Goal: Transaction & Acquisition: Purchase product/service

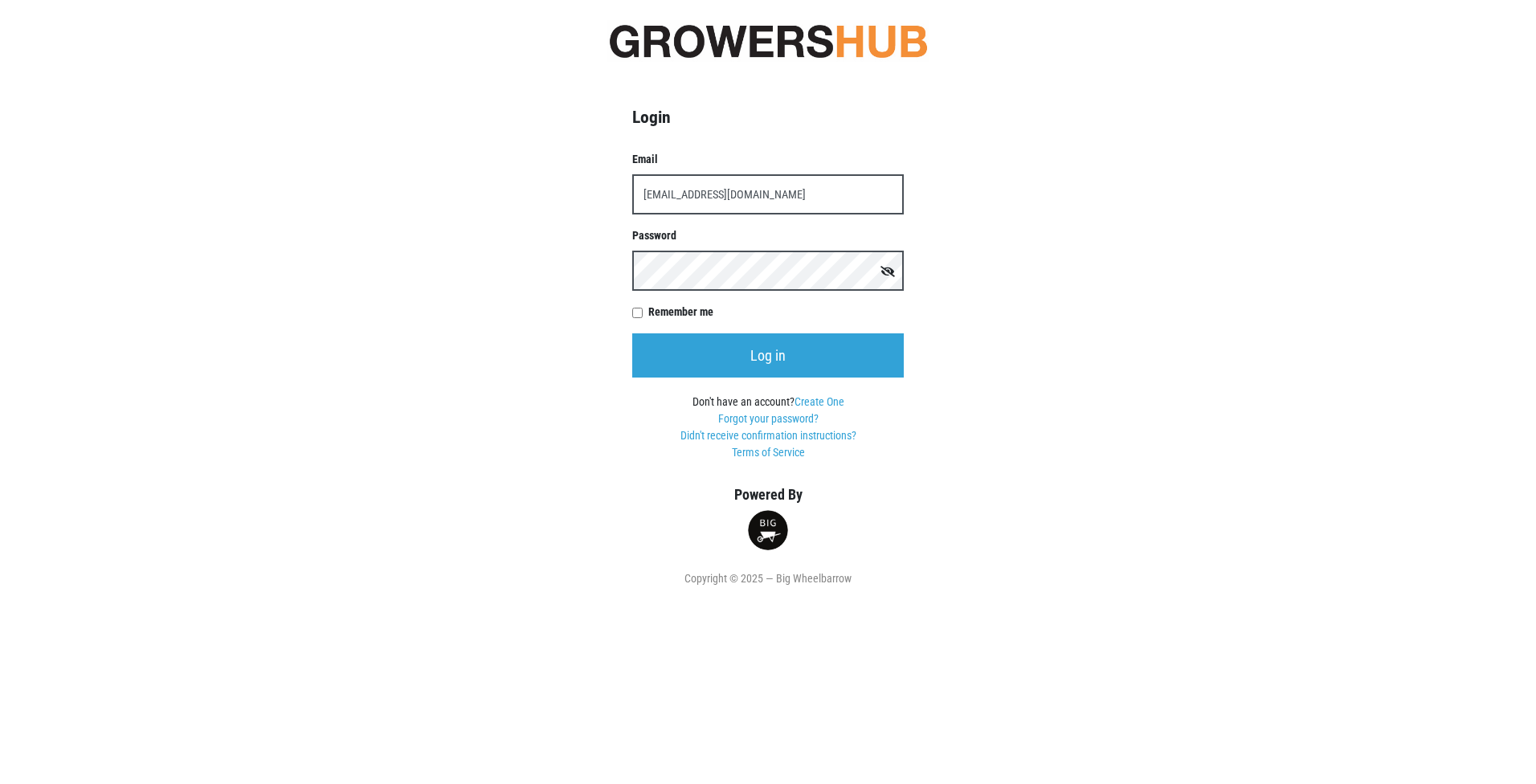
type input "[EMAIL_ADDRESS][DOMAIN_NAME]"
click at [632, 333] on input "Log in" at bounding box center [768, 354] width 271 height 44
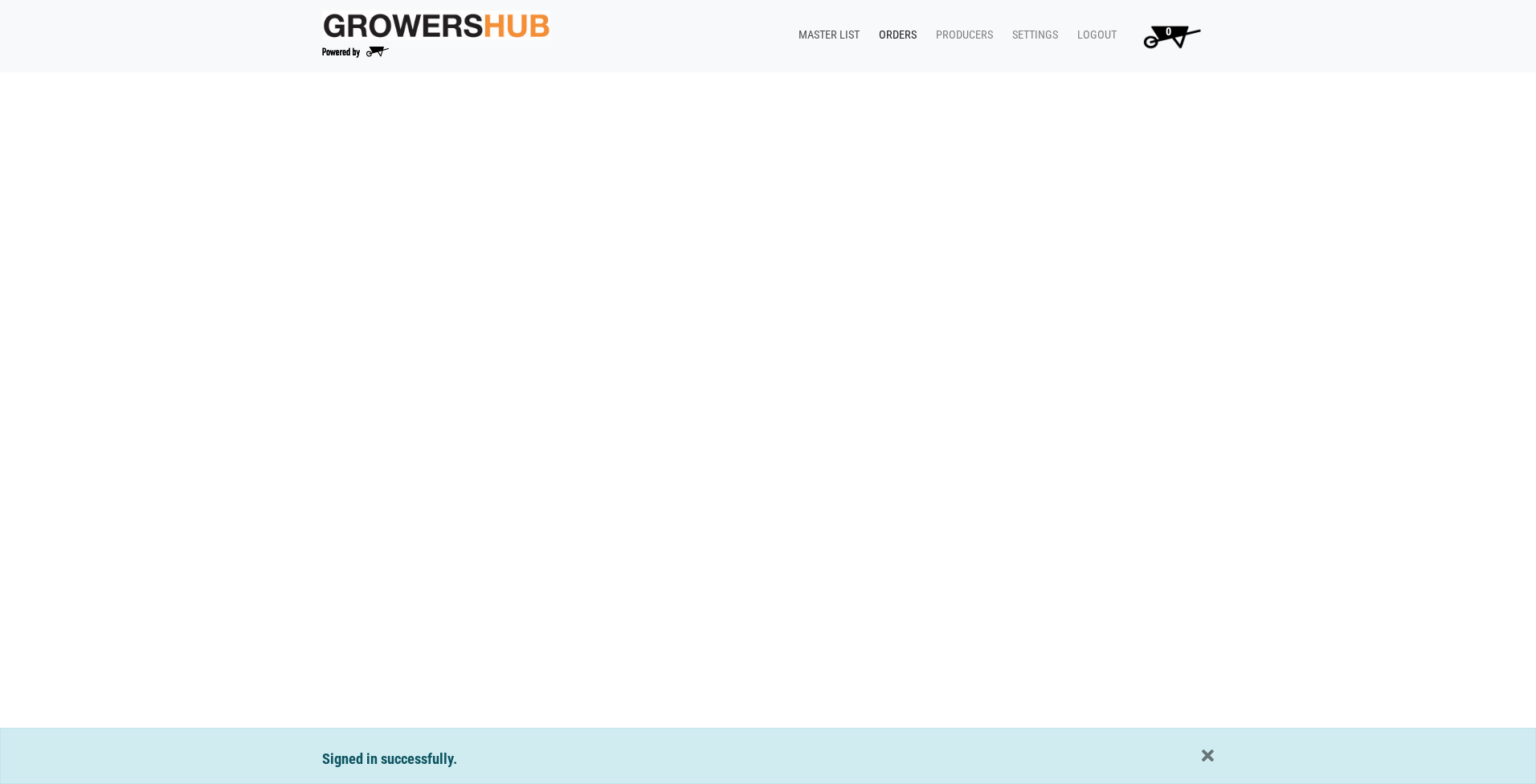
click at [826, 32] on link "Master List" at bounding box center [825, 35] width 80 height 30
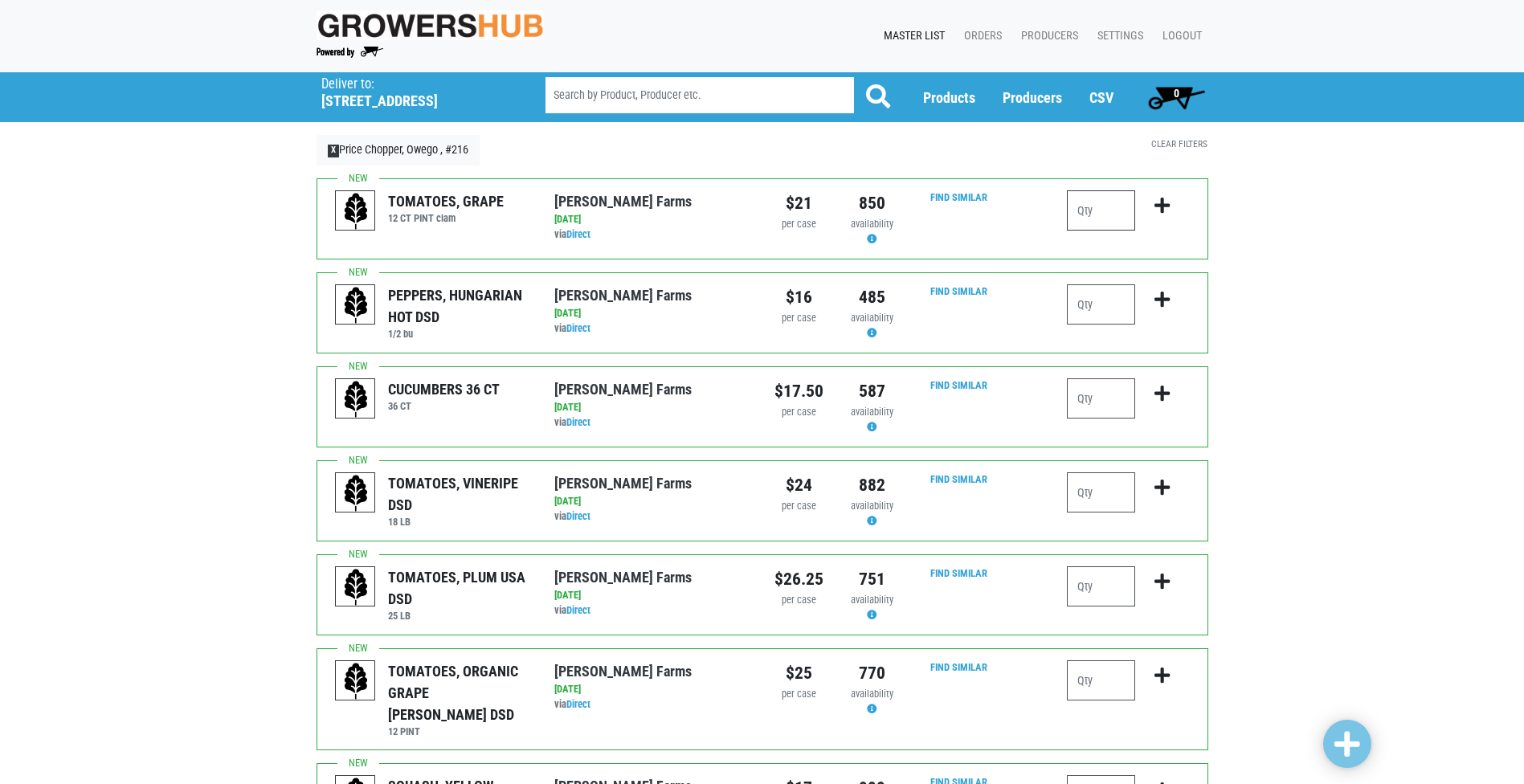
click at [1101, 202] on input "number" at bounding box center [1101, 210] width 68 height 40
type input "1"
click at [1160, 208] on icon "submit" at bounding box center [1163, 206] width 16 height 18
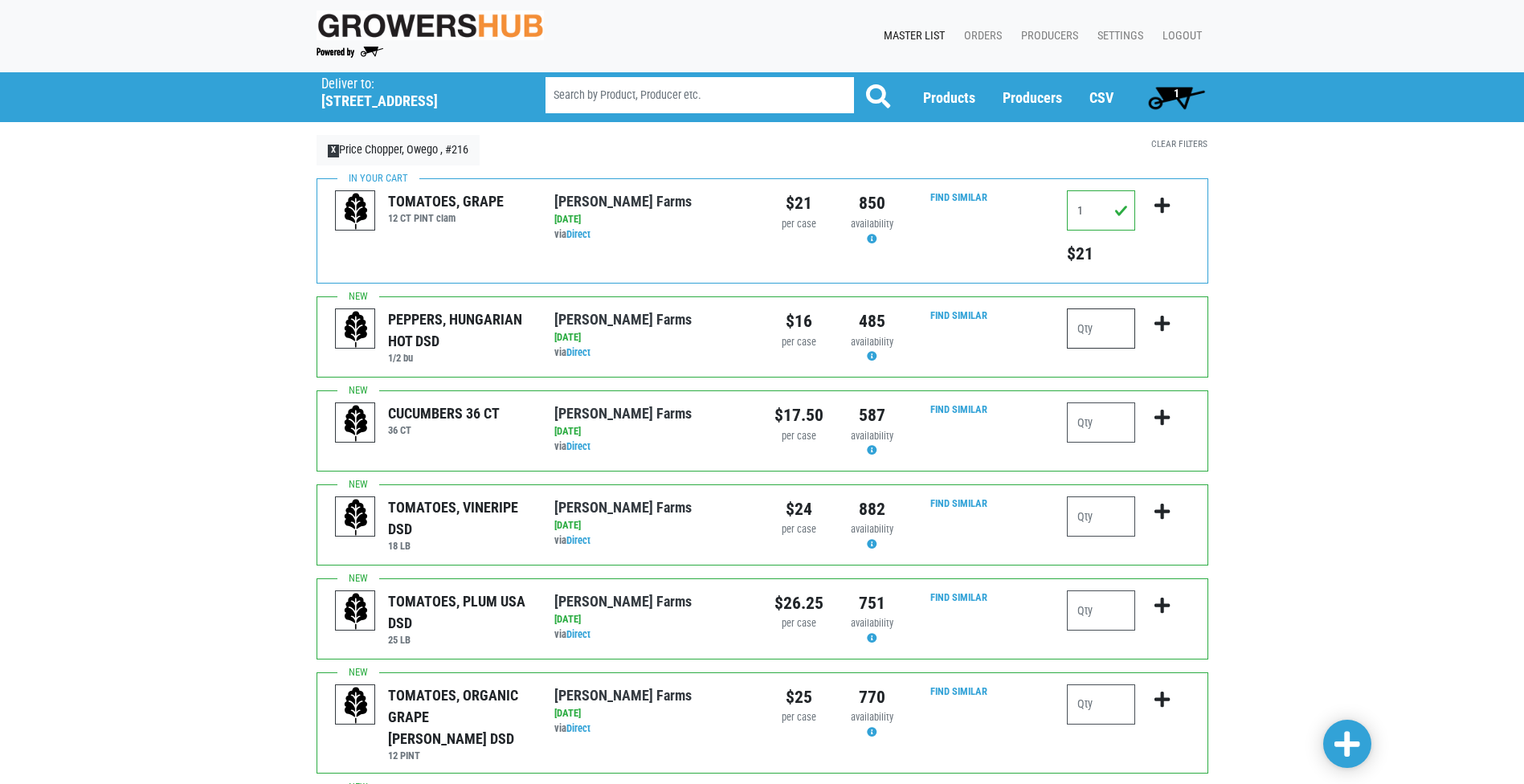
click at [1093, 334] on input "number" at bounding box center [1101, 328] width 68 height 40
type input "1"
click at [1162, 322] on icon "submit" at bounding box center [1163, 323] width 16 height 18
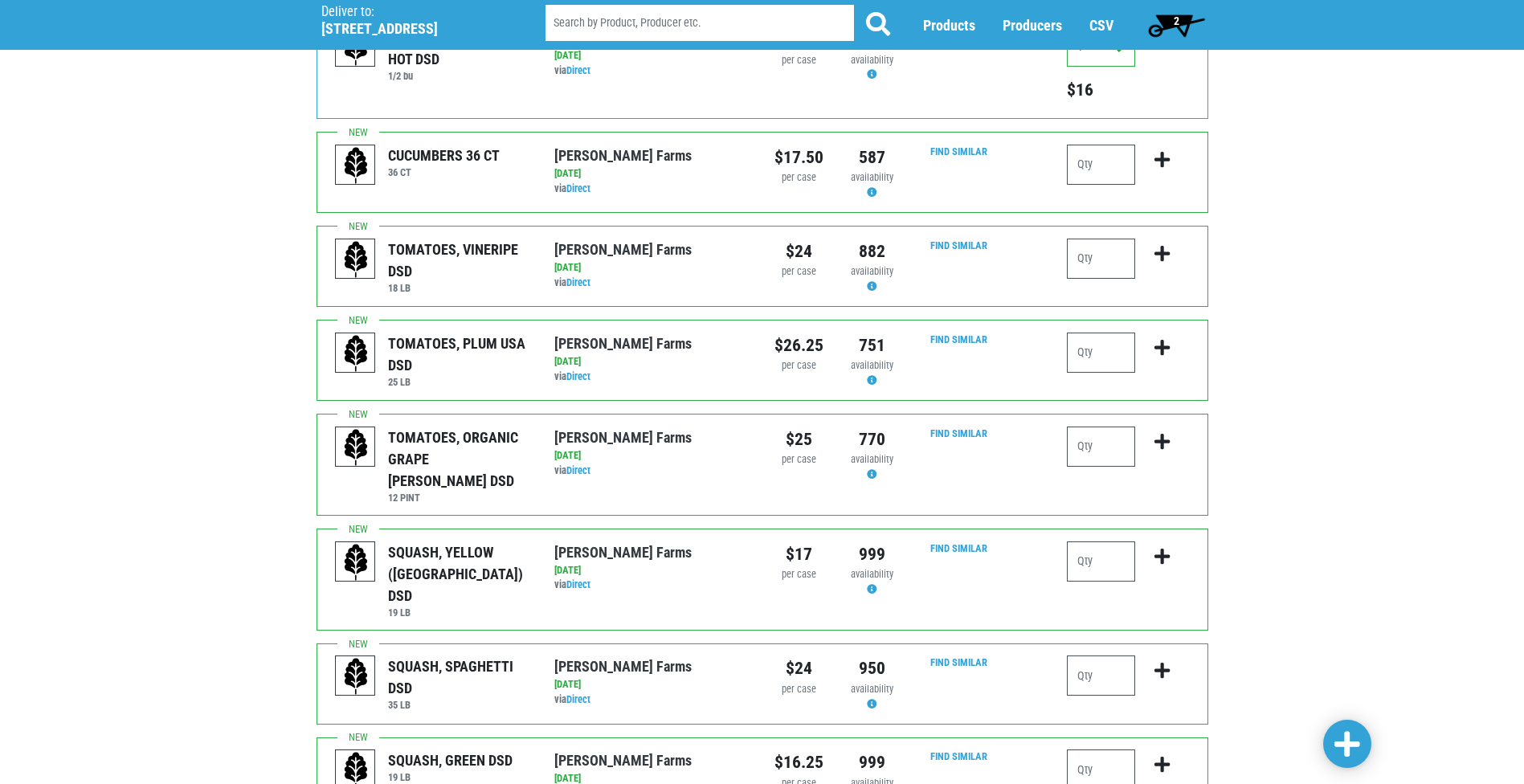
scroll to position [321, 0]
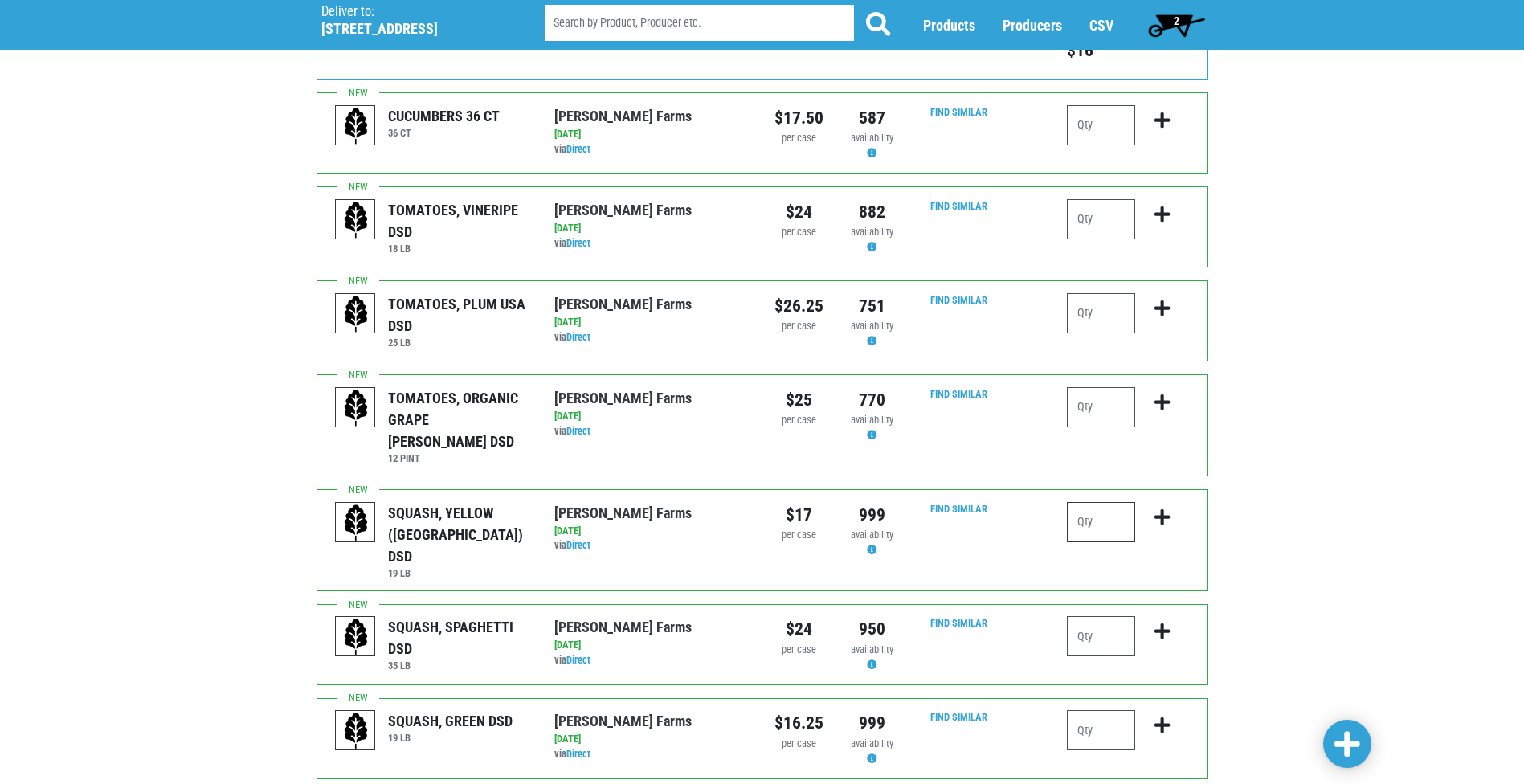
click at [1096, 504] on input "number" at bounding box center [1101, 521] width 68 height 40
type input "1"
click at [1162, 509] on icon "submit" at bounding box center [1163, 517] width 16 height 18
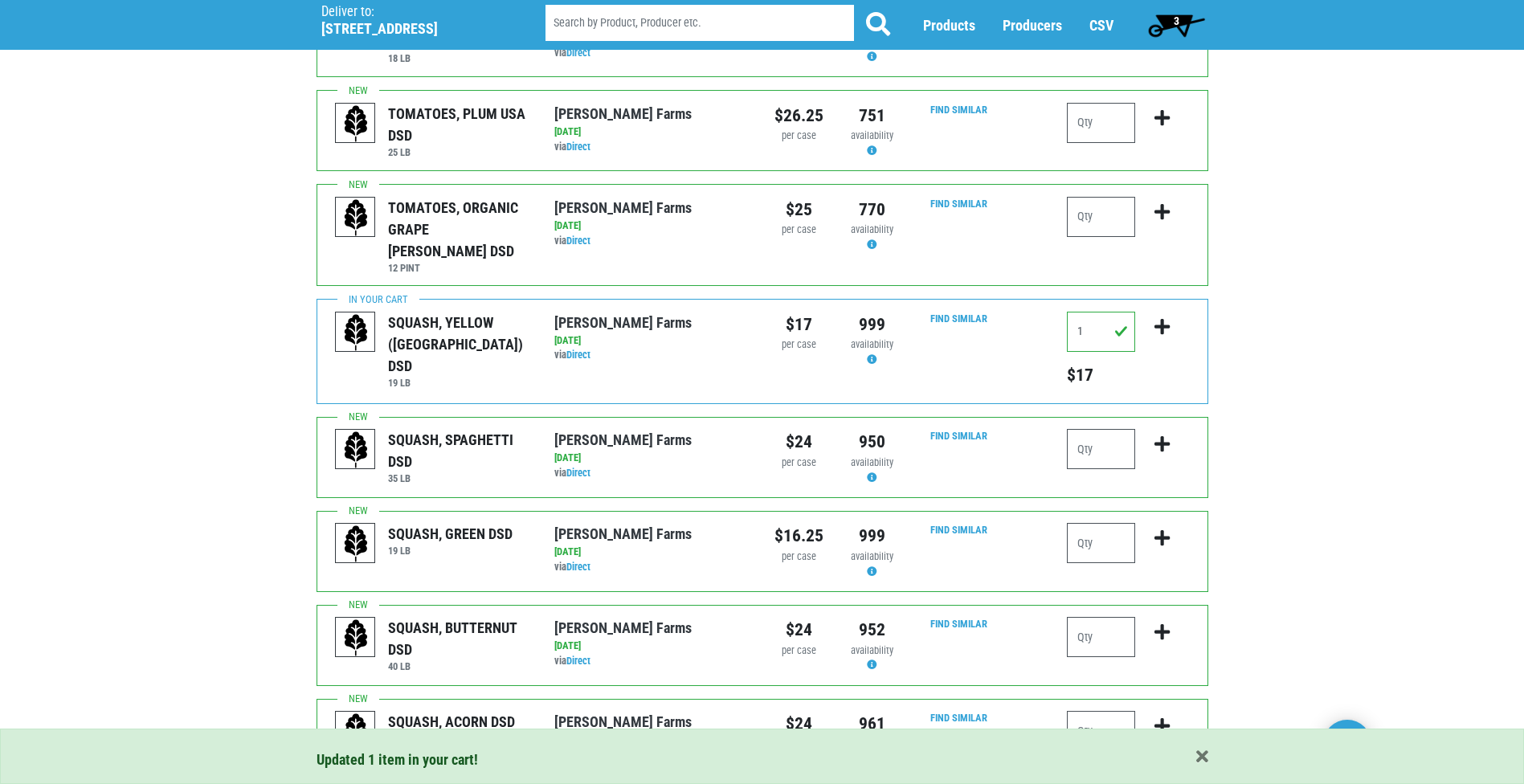
scroll to position [562, 0]
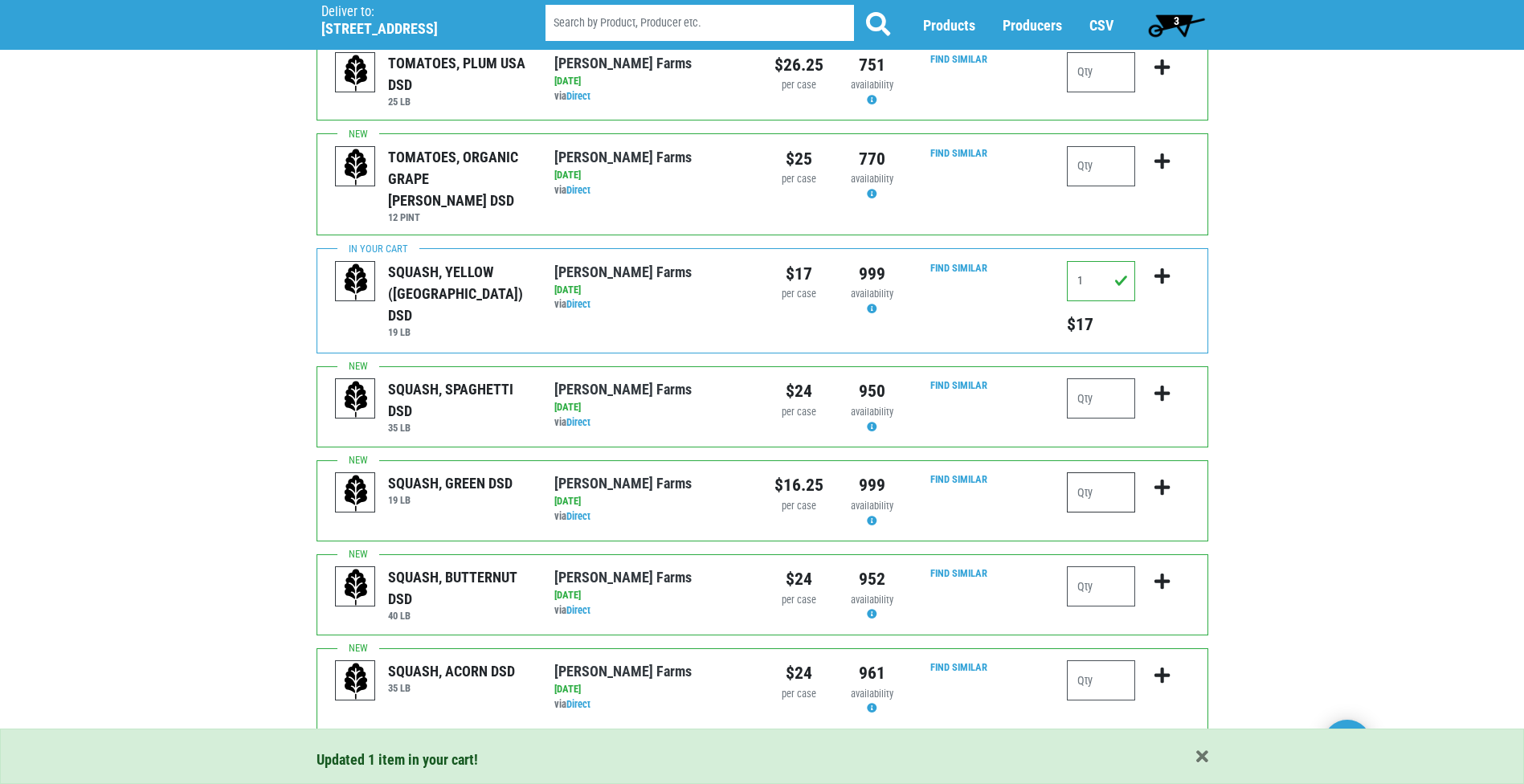
click at [1095, 473] on input "number" at bounding box center [1101, 492] width 68 height 40
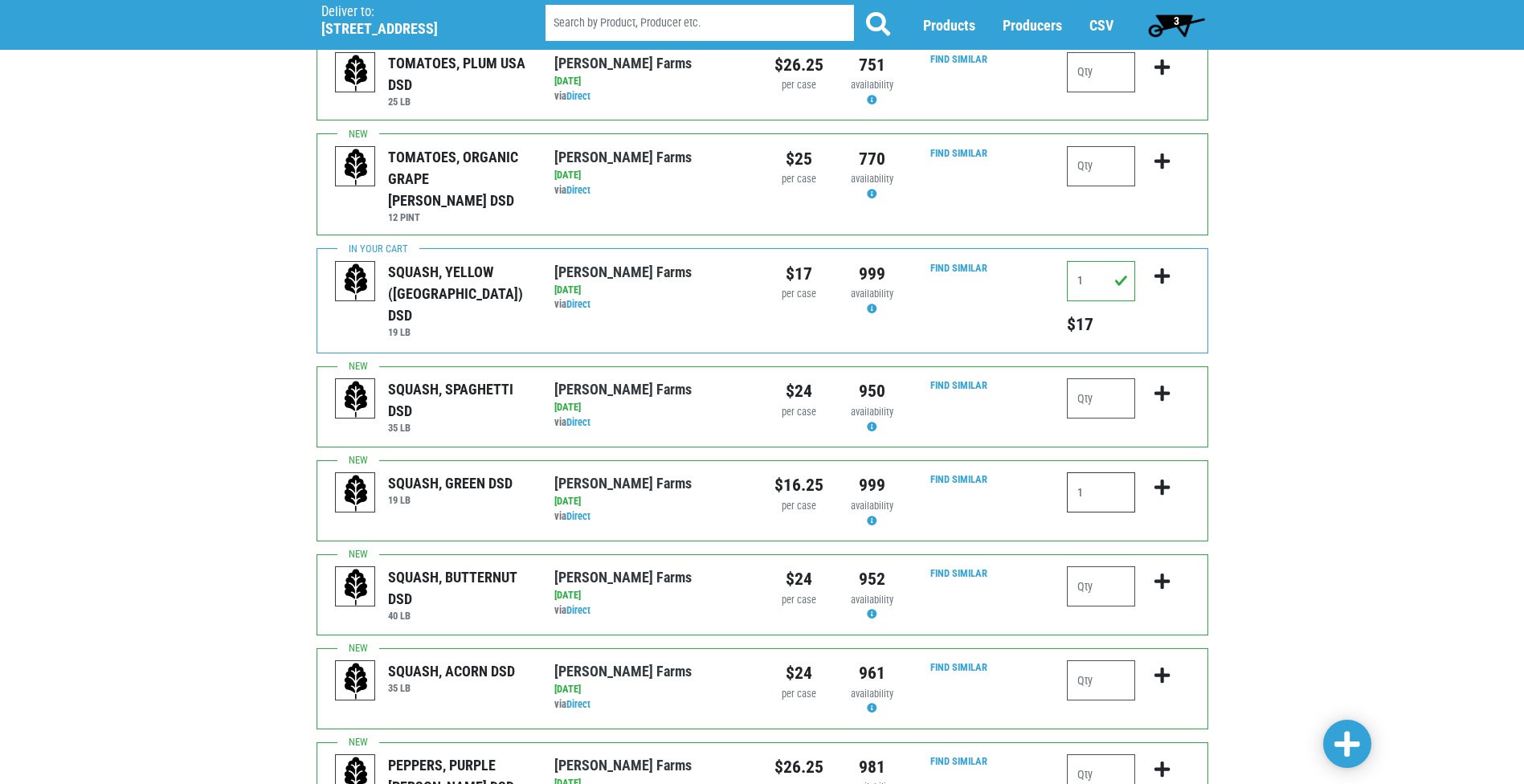
type input "1"
click at [1159, 478] on icon "submit" at bounding box center [1163, 487] width 16 height 18
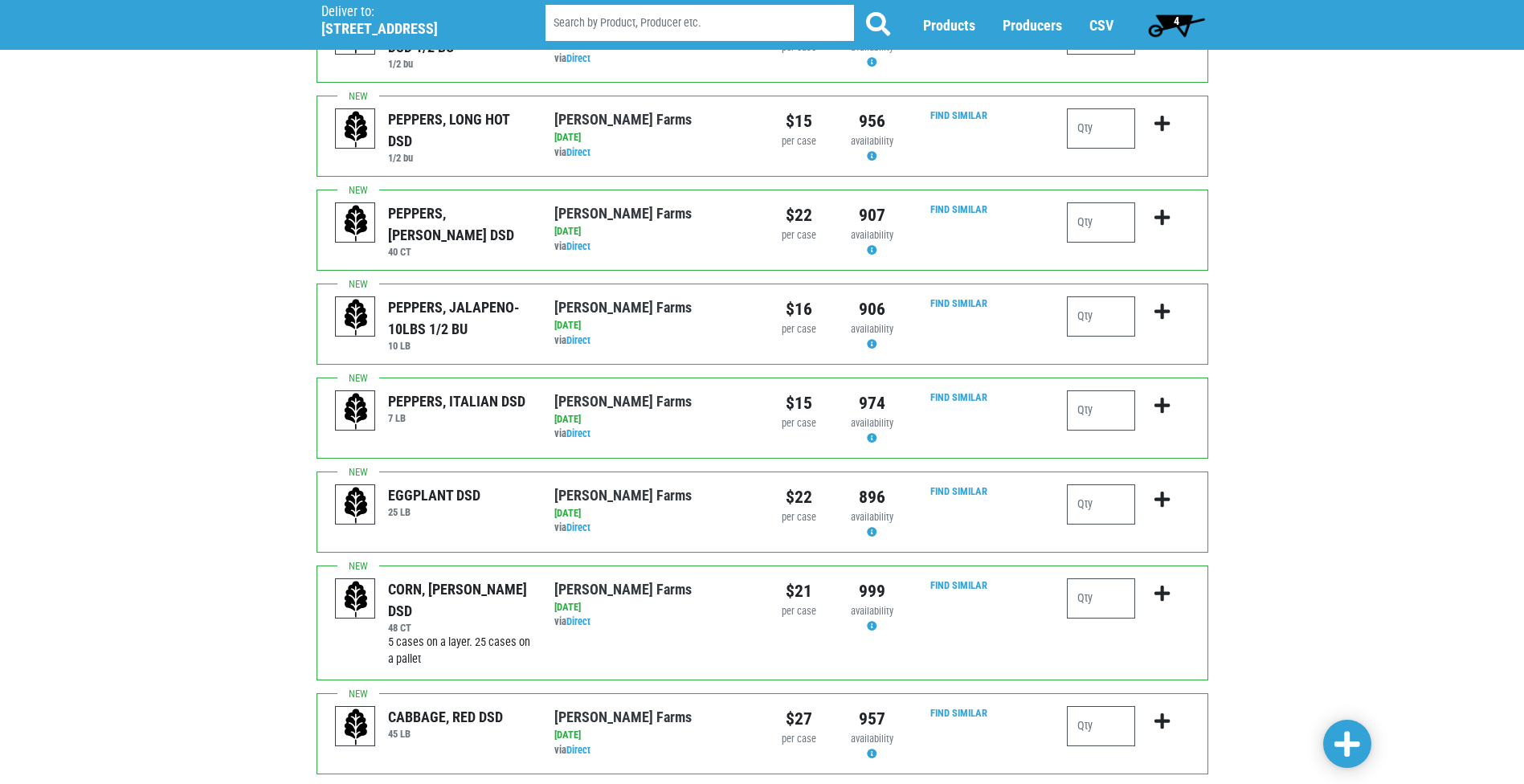
scroll to position [1446, 0]
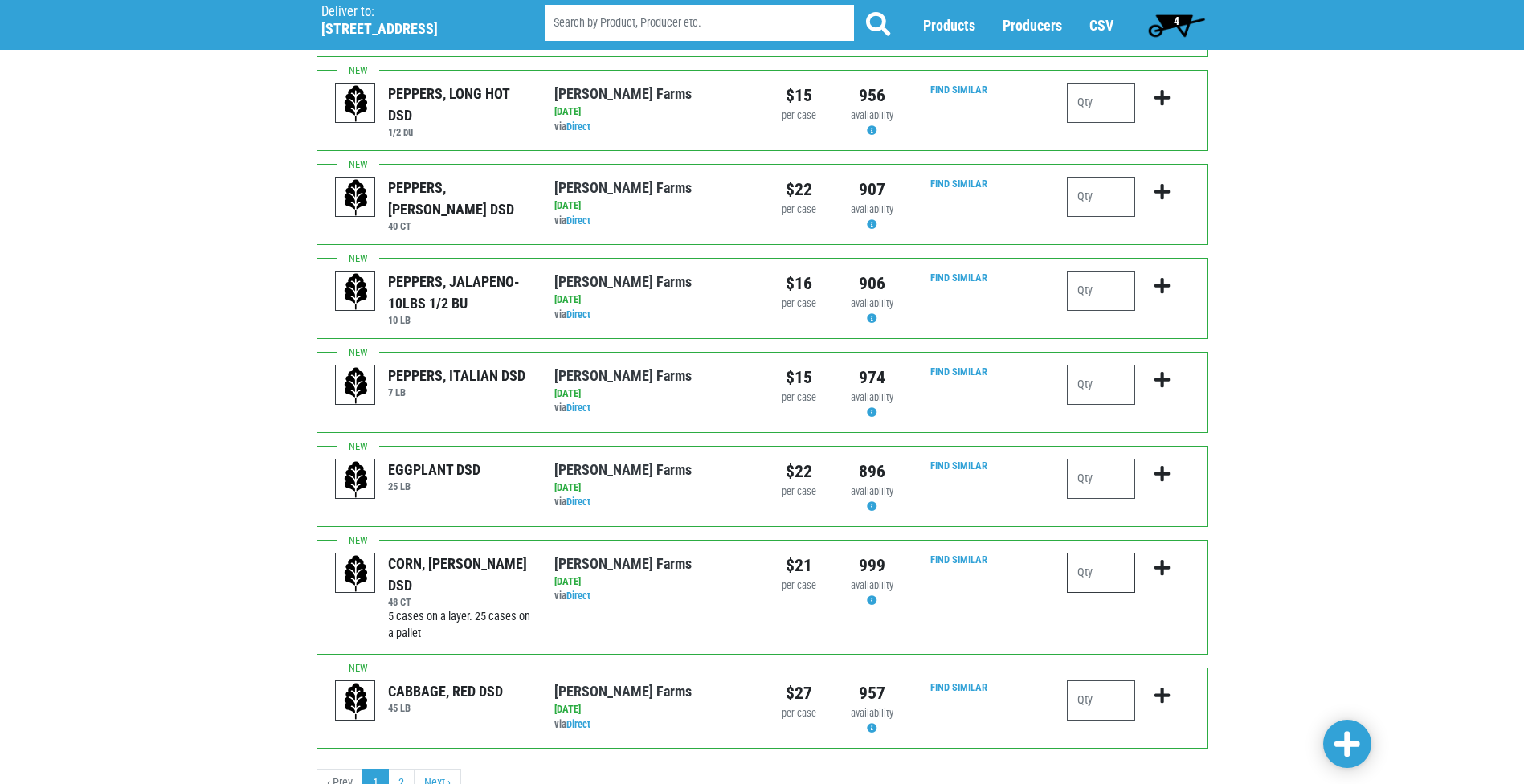
click at [1078, 553] on input "number" at bounding box center [1101, 572] width 68 height 40
type input "4"
click at [1162, 558] on icon "submit" at bounding box center [1163, 567] width 16 height 18
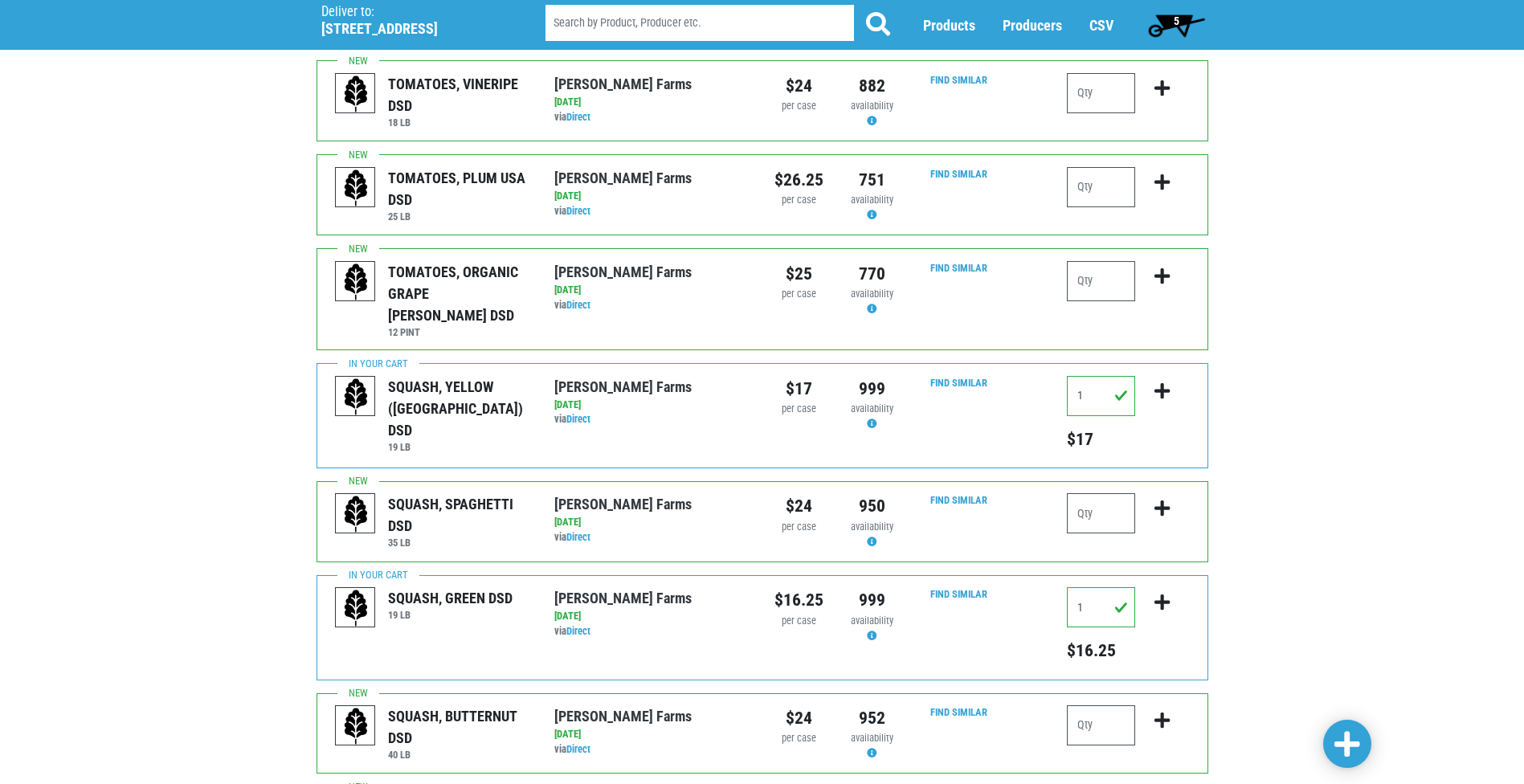
scroll to position [367, 0]
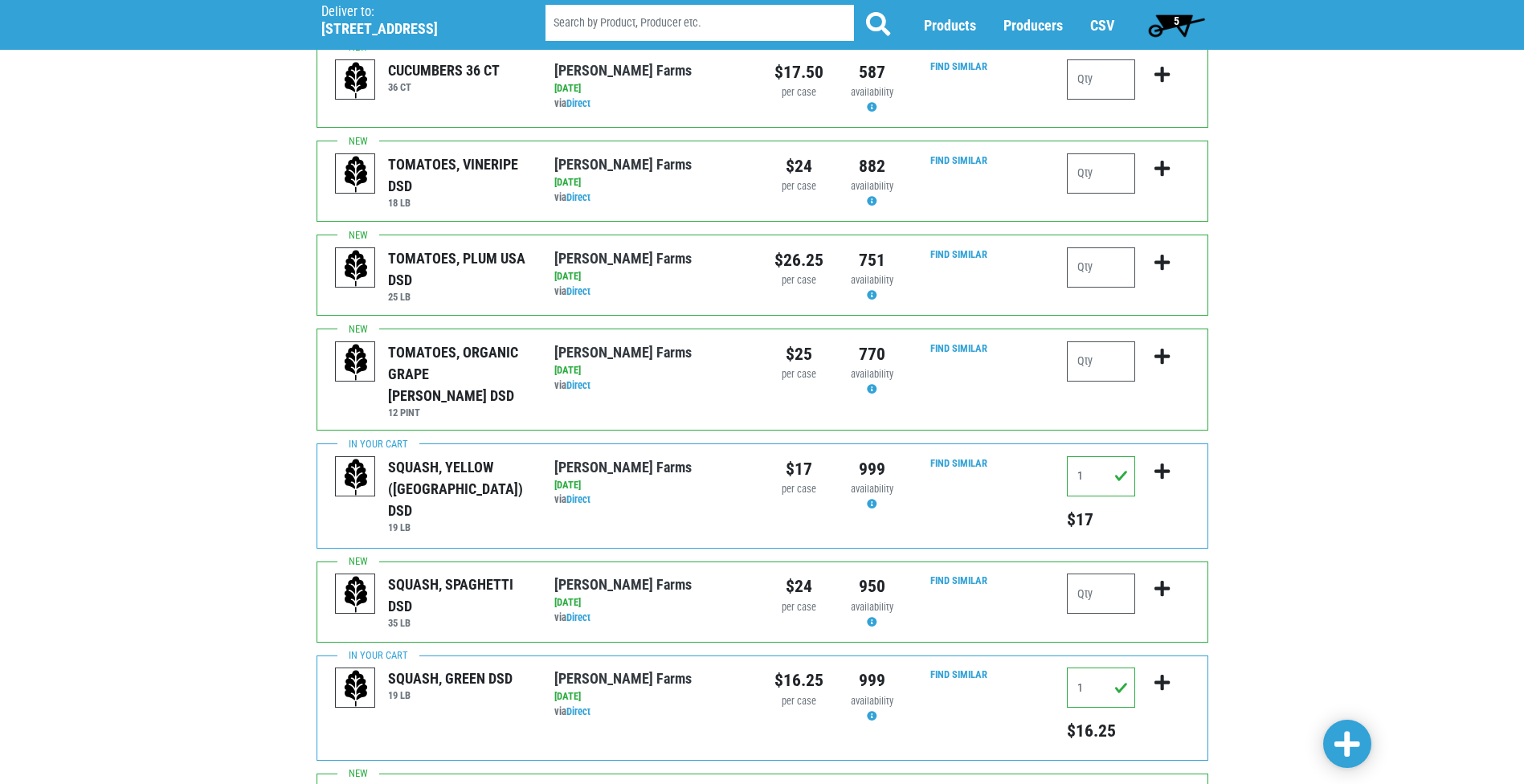
click at [1178, 19] on span "5" at bounding box center [1177, 21] width 6 height 13
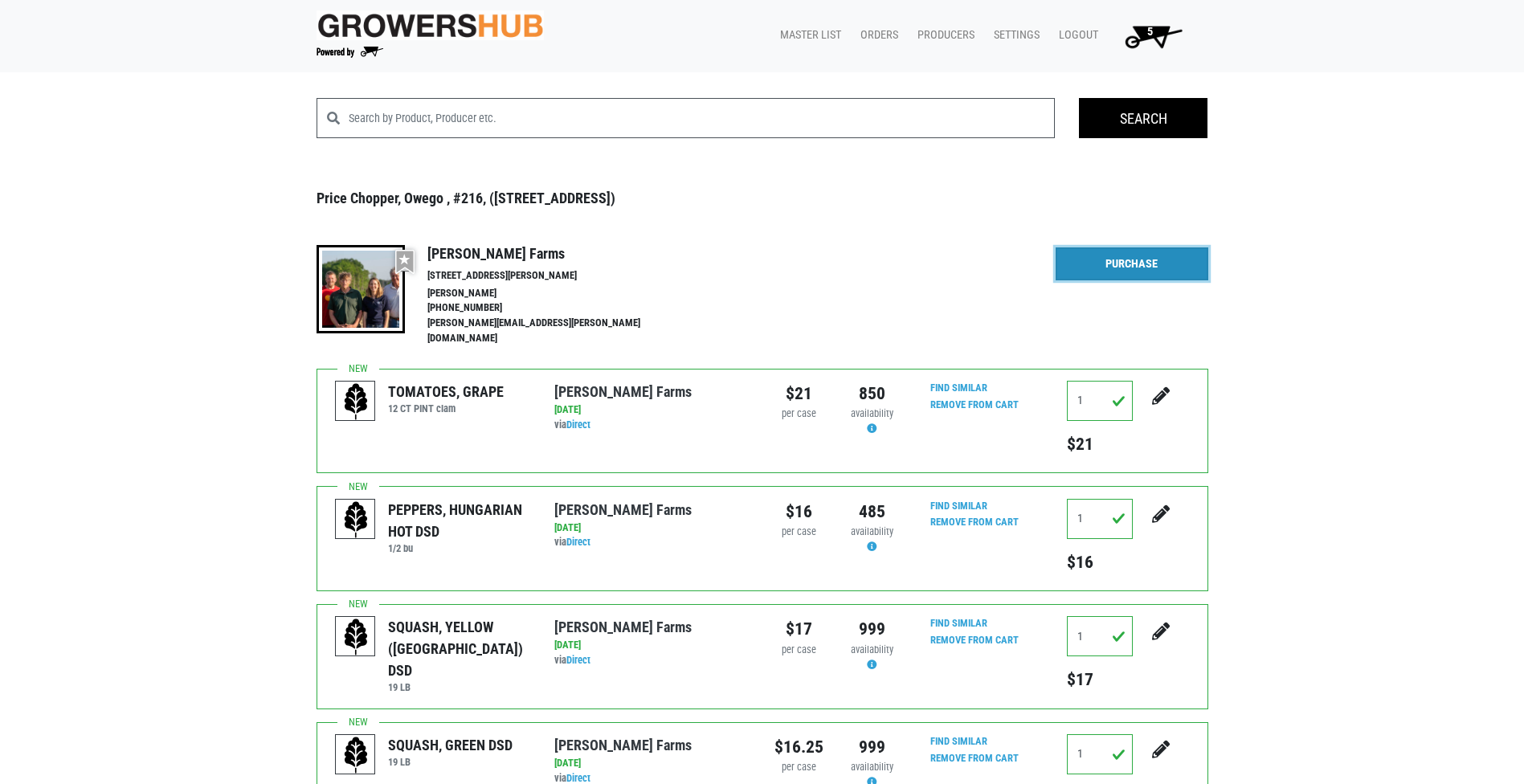
click at [1120, 270] on link "Purchase" at bounding box center [1132, 264] width 152 height 34
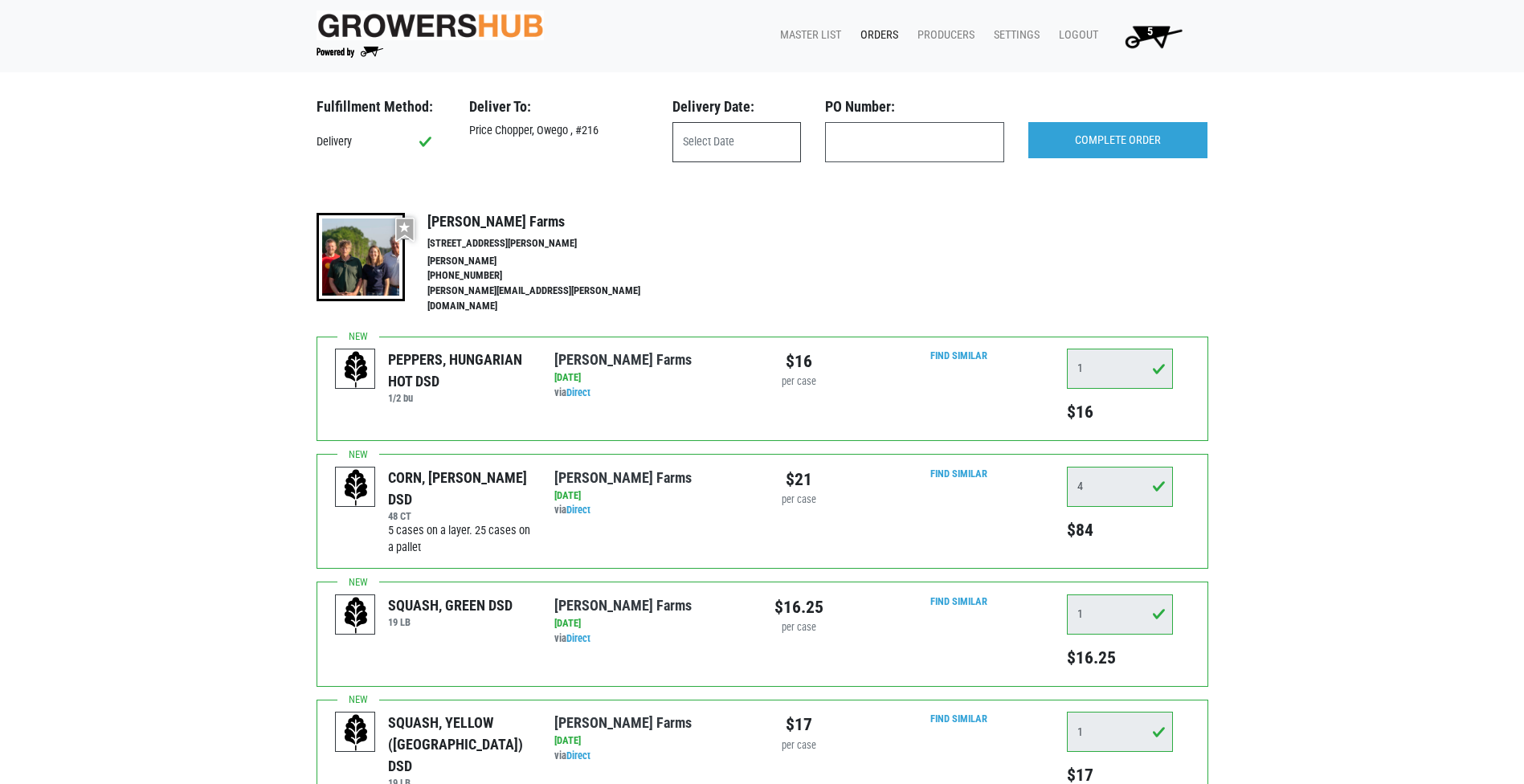
click at [734, 149] on input "text" at bounding box center [737, 142] width 129 height 40
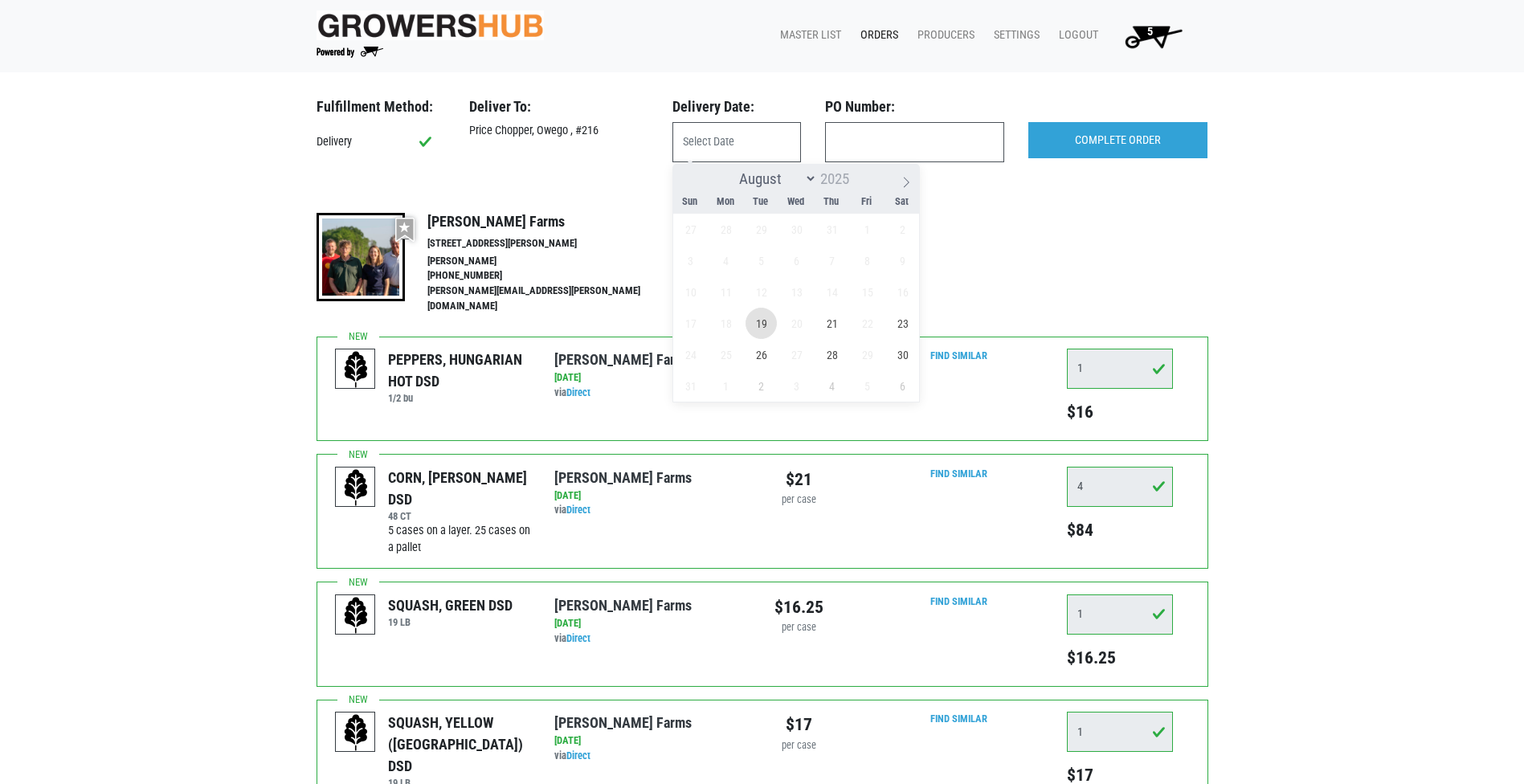
click at [762, 327] on span "19" at bounding box center [761, 323] width 31 height 31
type input "[DATE]"
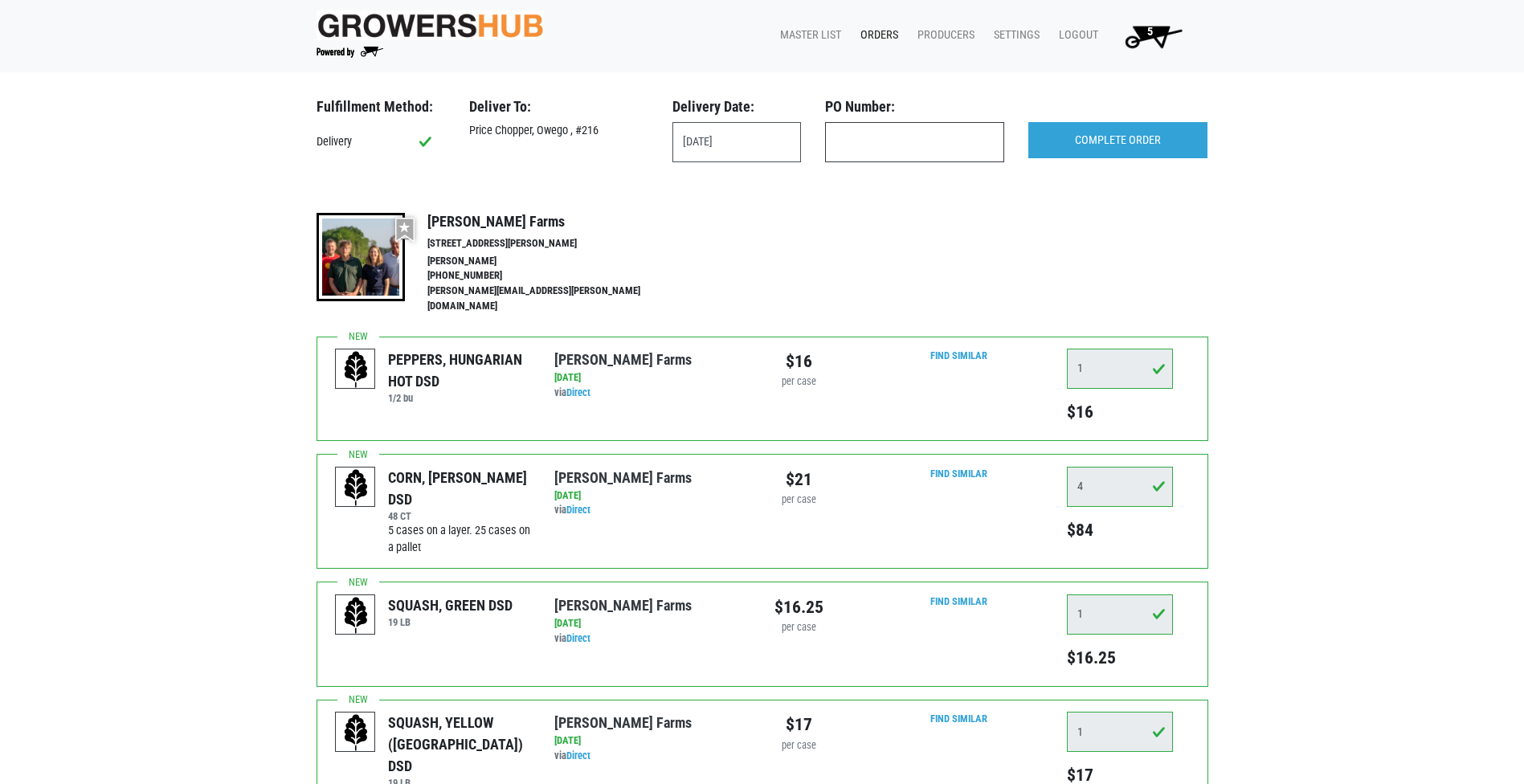
click at [876, 141] on input "text" at bounding box center [914, 142] width 179 height 40
type input "produce"
drag, startPoint x: 1128, startPoint y: 129, endPoint x: 1116, endPoint y: 133, distance: 12.6
click at [1126, 129] on input "COMPLETE ORDER" at bounding box center [1118, 141] width 179 height 37
